Goal: Transaction & Acquisition: Purchase product/service

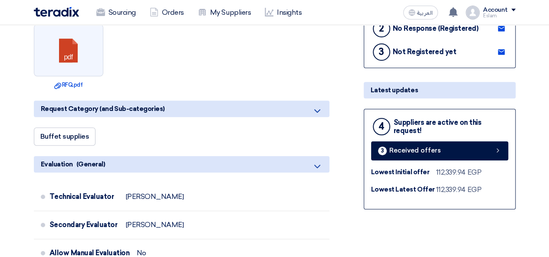
scroll to position [130, 0]
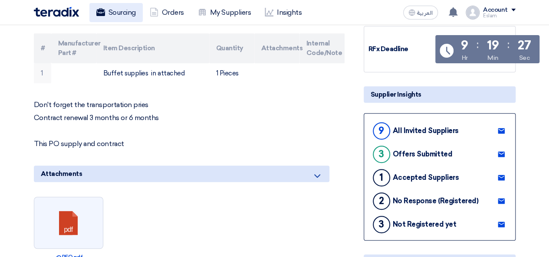
click at [110, 21] on link "Sourcing" at bounding box center [115, 12] width 53 height 19
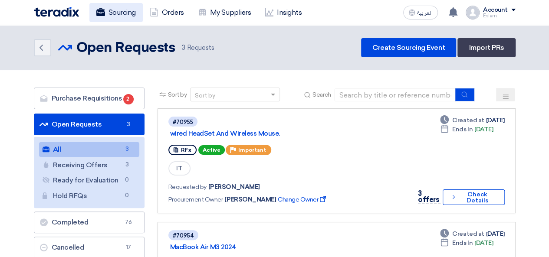
click at [136, 13] on link "Sourcing" at bounding box center [115, 12] width 53 height 19
click at [110, 16] on link "Sourcing" at bounding box center [115, 12] width 53 height 19
click at [159, 22] on div "Sourcing Orders My Suppliers Insights العربية ع You have a new offer for 'MacBo…" at bounding box center [274, 12] width 495 height 25
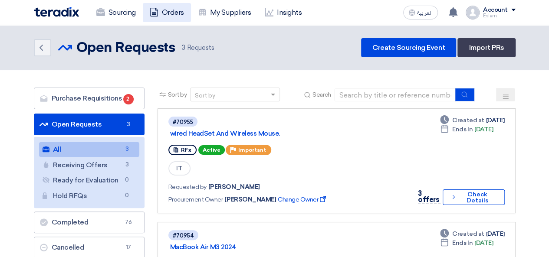
click at [162, 10] on link "Orders" at bounding box center [167, 12] width 48 height 19
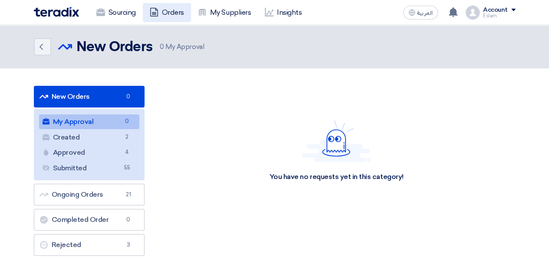
click at [168, 13] on link "Orders" at bounding box center [167, 12] width 48 height 19
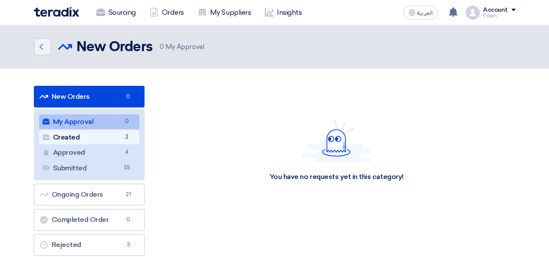
click at [107, 142] on link "Created Created 2" at bounding box center [89, 137] width 100 height 15
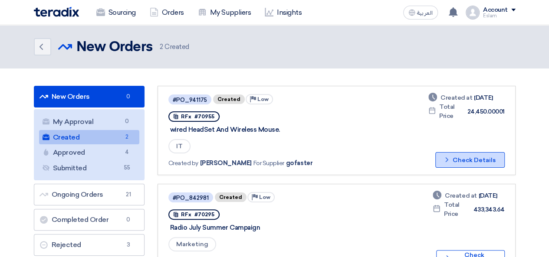
click at [469, 155] on button "Check details Check Details" at bounding box center [470, 160] width 69 height 16
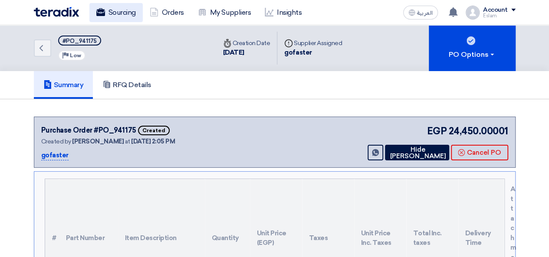
click at [112, 11] on link "Sourcing" at bounding box center [115, 12] width 53 height 19
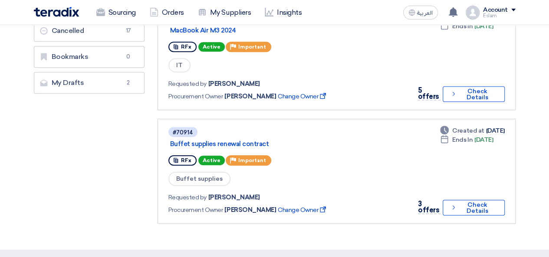
scroll to position [43, 0]
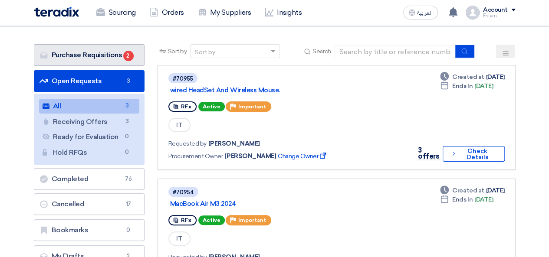
click at [108, 56] on link "Purchase Requisitions Purchase Requisitions 2" at bounding box center [89, 55] width 111 height 22
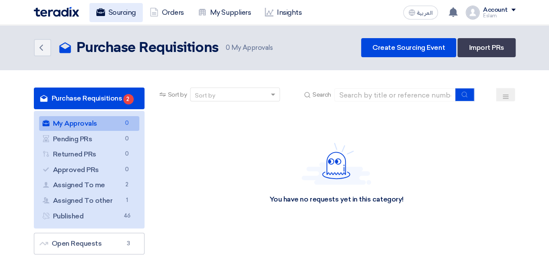
click at [103, 8] on icon at bounding box center [100, 12] width 9 height 9
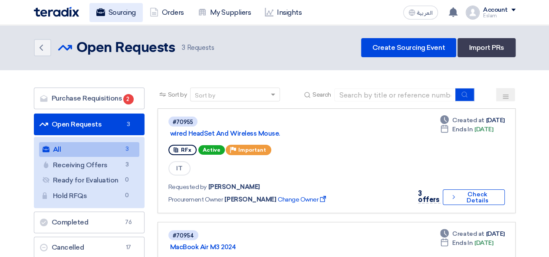
click at [133, 14] on link "Sourcing" at bounding box center [115, 12] width 53 height 19
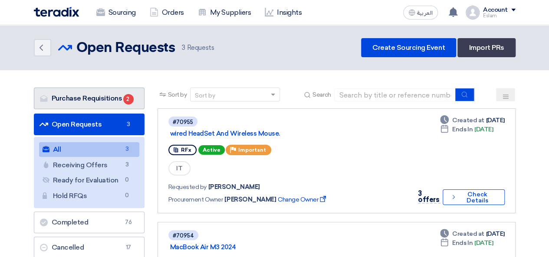
click at [119, 99] on link "Purchase Requisitions Purchase Requisitions 2" at bounding box center [89, 99] width 111 height 22
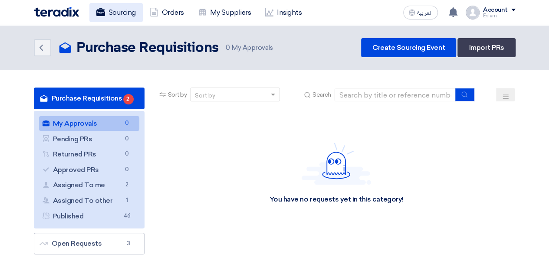
click at [103, 18] on link "Sourcing" at bounding box center [115, 12] width 53 height 19
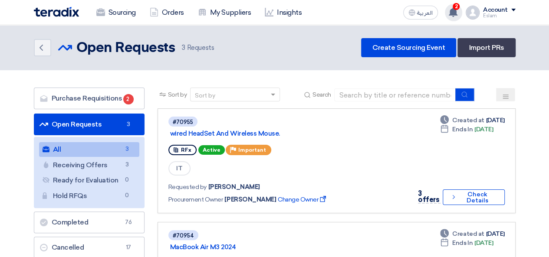
click at [454, 10] on use at bounding box center [453, 12] width 9 height 10
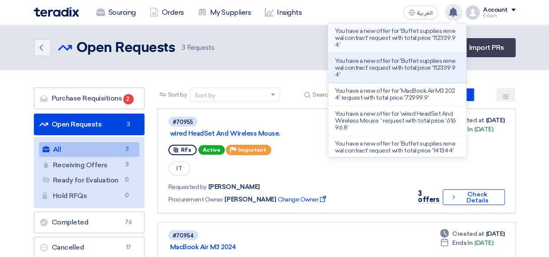
click at [372, 40] on p "You have a new offer for 'Buffet supplies renewal contract' request with total …" at bounding box center [397, 38] width 124 height 21
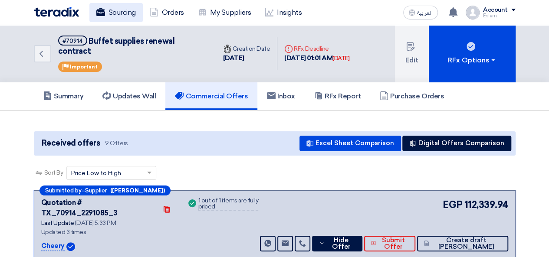
click at [119, 8] on link "Sourcing" at bounding box center [115, 12] width 53 height 19
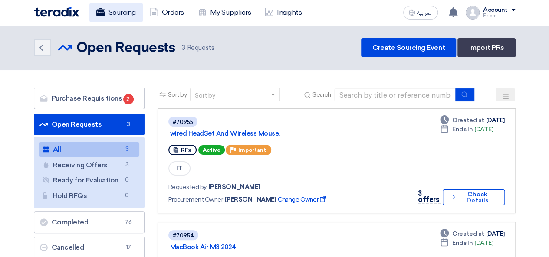
click at [120, 15] on link "Sourcing" at bounding box center [115, 12] width 53 height 19
click at [451, 14] on use at bounding box center [453, 12] width 9 height 10
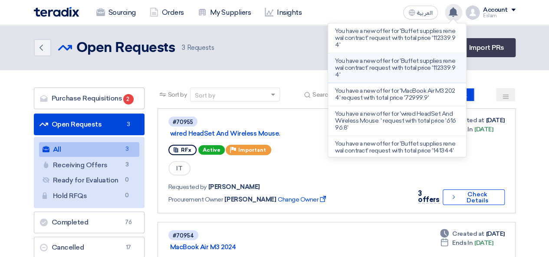
click at [397, 66] on p "You have a new offer for 'Buffet supplies renewal contract' request with total …" at bounding box center [397, 68] width 124 height 21
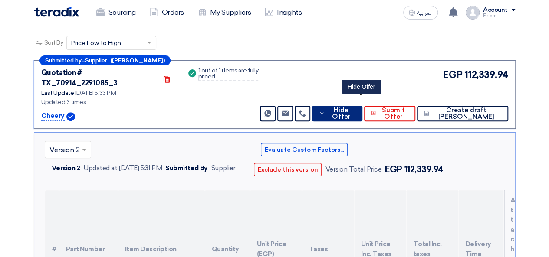
scroll to position [179, 0]
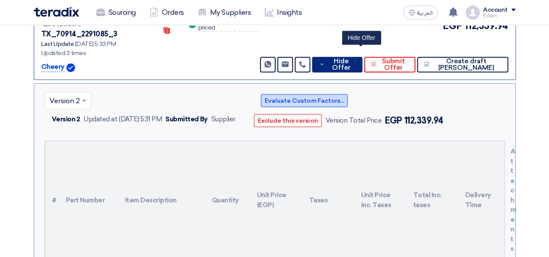
click at [353, 97] on div "Evaluate Custom Factors... Exclude this version Version Total Price EGP 112,339…" at bounding box center [378, 111] width 254 height 40
click at [355, 58] on span "Hide Offer" at bounding box center [341, 64] width 28 height 13
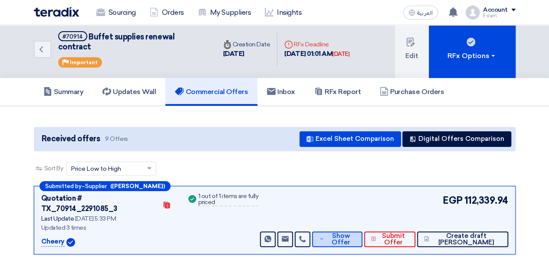
scroll to position [0, 0]
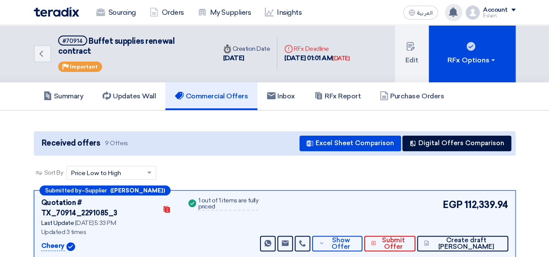
click at [452, 12] on use at bounding box center [453, 12] width 9 height 10
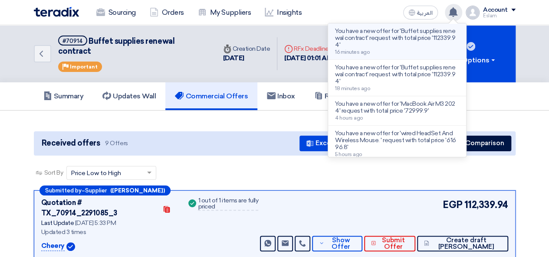
click at [391, 40] on p "You have a new offer for 'Buffet supplies renewal contract' request with total …" at bounding box center [397, 38] width 124 height 21
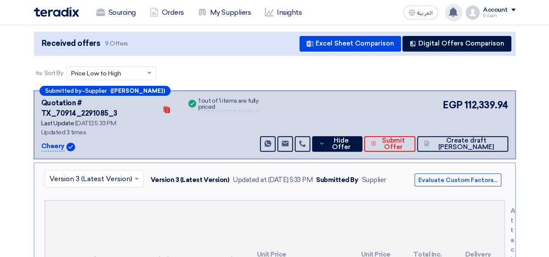
scroll to position [87, 0]
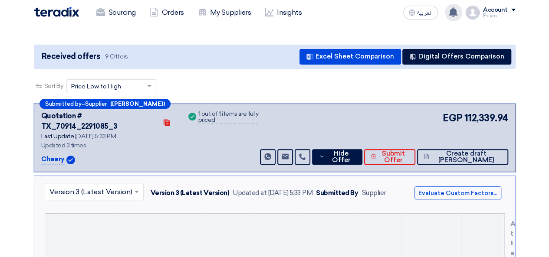
click at [359, 127] on div "EGP 112,339.94 Send Message Send Message" at bounding box center [383, 138] width 250 height 54
click at [355, 151] on span "Hide Offer" at bounding box center [341, 157] width 28 height 13
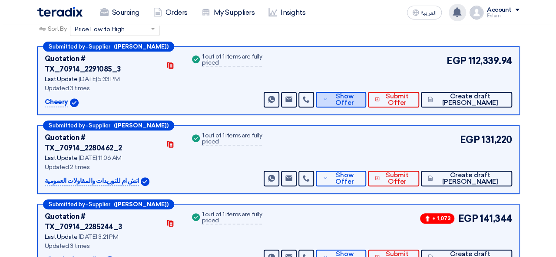
scroll to position [174, 0]
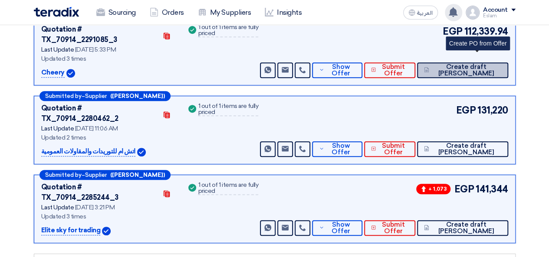
click at [484, 64] on span "Create draft [PERSON_NAME]" at bounding box center [467, 70] width 70 height 13
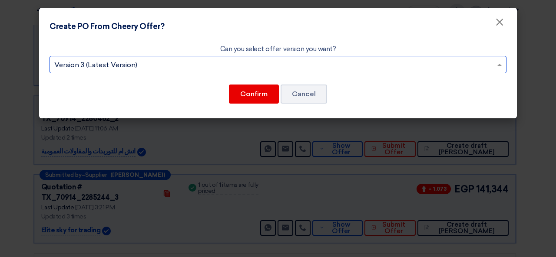
click at [262, 66] on input "text" at bounding box center [273, 66] width 439 height 14
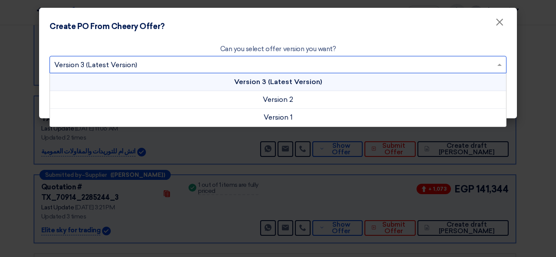
click at [291, 81] on span "Version 3 (Latest Version)" at bounding box center [278, 82] width 88 height 8
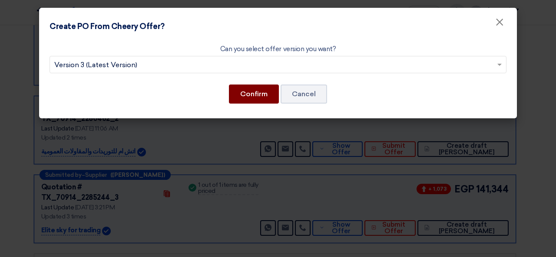
click at [254, 94] on button "Confirm" at bounding box center [254, 94] width 50 height 19
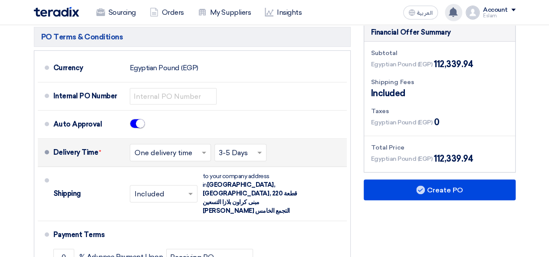
scroll to position [304, 0]
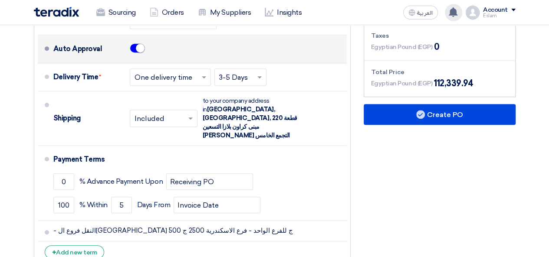
click at [136, 52] on span at bounding box center [137, 48] width 15 height 10
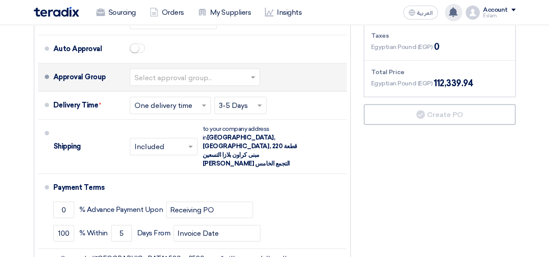
click at [193, 79] on input "text" at bounding box center [196, 78] width 122 height 13
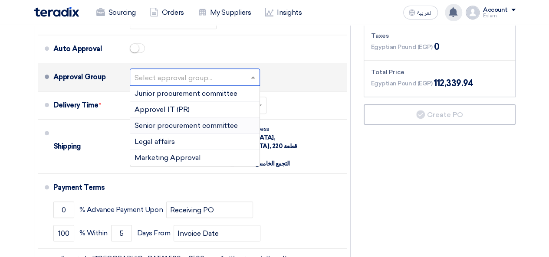
click at [192, 125] on span "Senior procurement committee" at bounding box center [186, 126] width 103 height 8
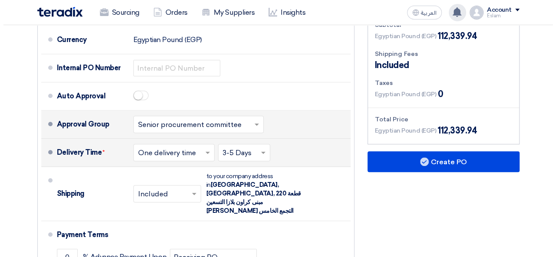
scroll to position [261, 0]
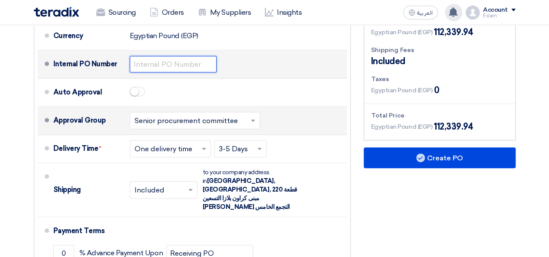
click at [142, 71] on input "text" at bounding box center [173, 64] width 87 height 17
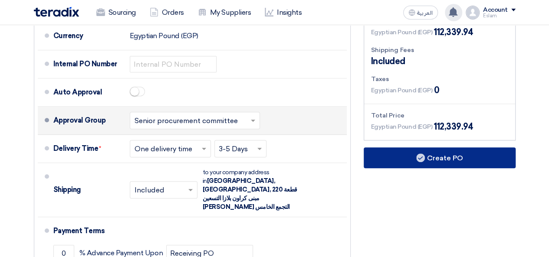
click at [440, 161] on button "Create PO" at bounding box center [440, 158] width 152 height 21
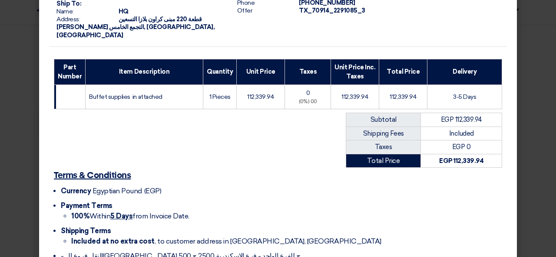
scroll to position [173, 0]
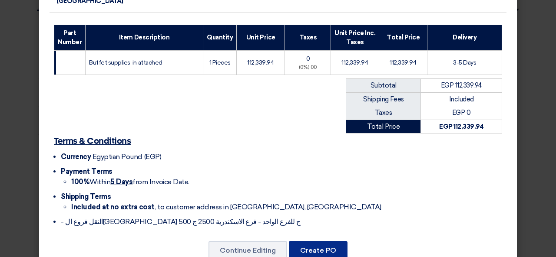
click at [308, 241] on button "Create PO" at bounding box center [318, 250] width 59 height 19
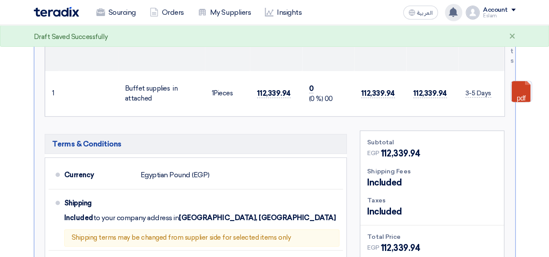
scroll to position [214, 0]
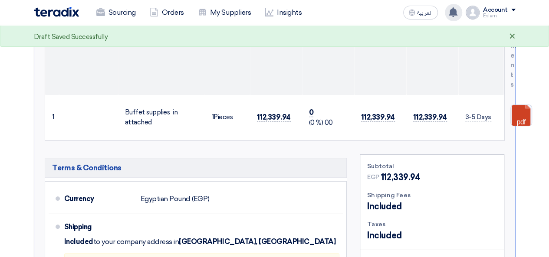
click at [514, 38] on div "×" at bounding box center [512, 37] width 7 height 10
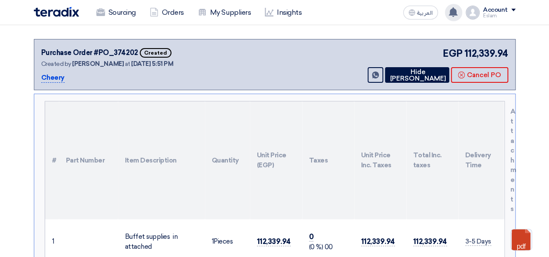
scroll to position [0, 0]
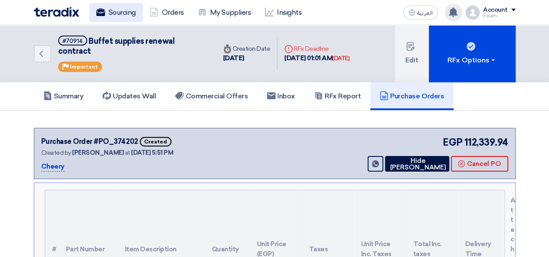
click at [121, 12] on link "Sourcing" at bounding box center [115, 12] width 53 height 19
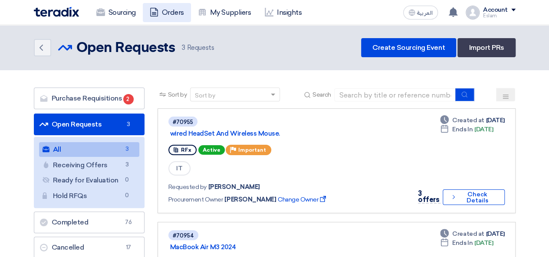
click at [149, 13] on link "Orders" at bounding box center [167, 12] width 48 height 19
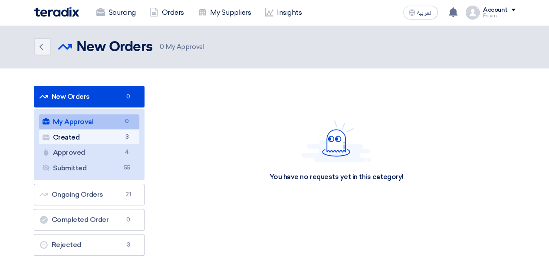
click at [108, 135] on link "Created Created 3" at bounding box center [89, 137] width 100 height 15
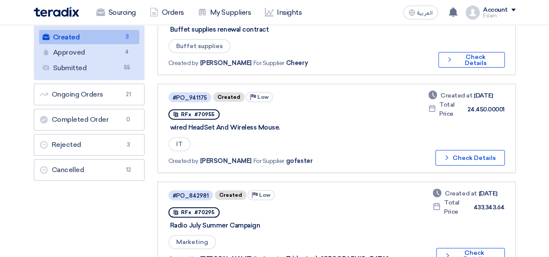
scroll to position [130, 0]
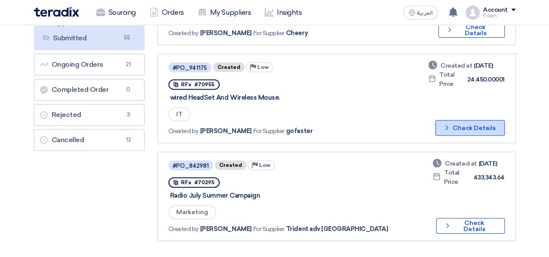
click at [463, 126] on button "Check details Check Details" at bounding box center [470, 128] width 69 height 16
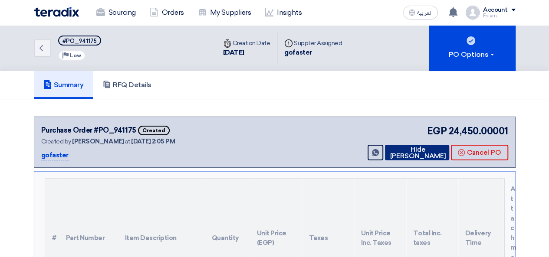
click at [440, 154] on button "Hide [PERSON_NAME]" at bounding box center [417, 153] width 64 height 16
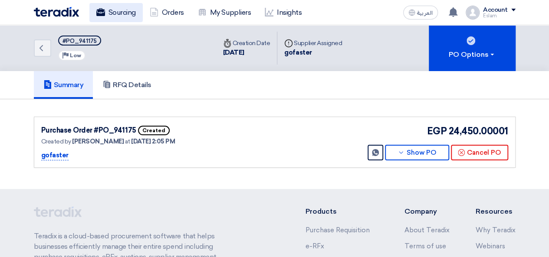
click at [101, 10] on use at bounding box center [100, 12] width 9 height 8
